Goal: Register for event/course

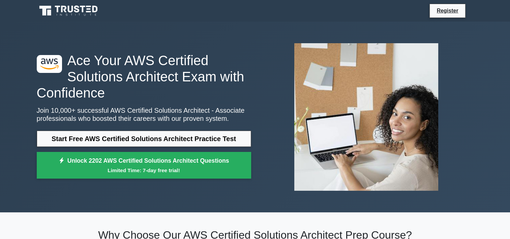
scroll to position [27, 0]
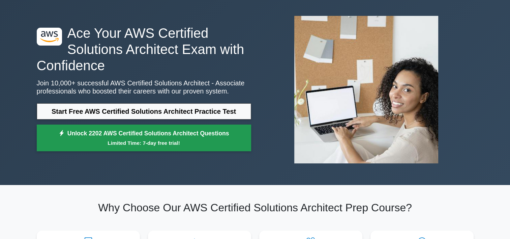
click at [126, 137] on link "Unlock 2202 AWS Certified Solutions Architect Questions Limited Time: 7-day fre…" at bounding box center [144, 137] width 214 height 27
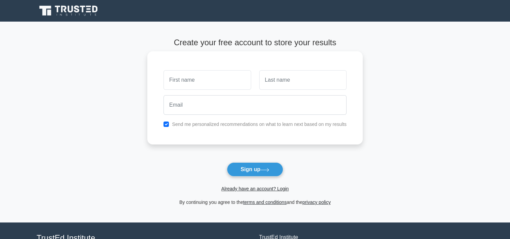
click at [204, 76] on input "text" at bounding box center [207, 80] width 87 height 20
type input "Sumedha"
click at [275, 85] on input "text" at bounding box center [302, 80] width 87 height 20
type input "N"
type input "B"
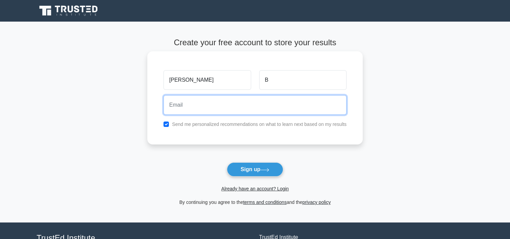
click at [200, 108] on input "email" at bounding box center [255, 105] width 183 height 20
type input "bhattacharyasumedha804@gmail.com"
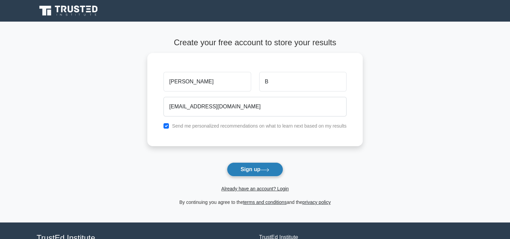
click at [254, 170] on button "Sign up" at bounding box center [255, 169] width 57 height 14
